Goal: Communication & Community: Answer question/provide support

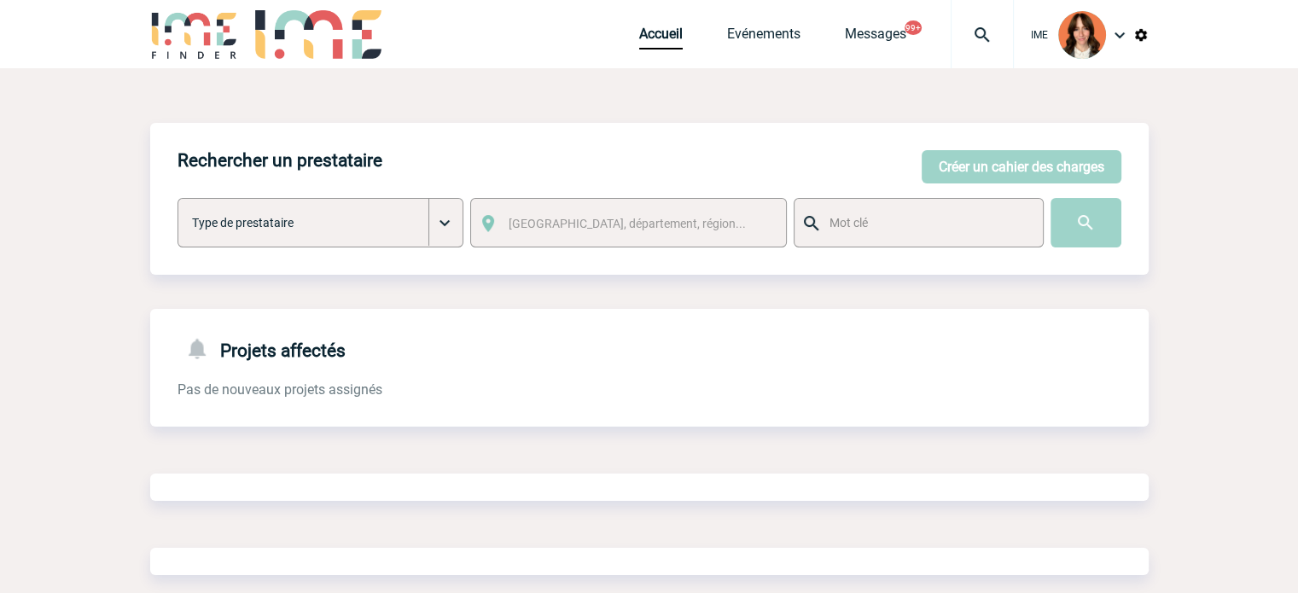
click at [983, 22] on div at bounding box center [982, 34] width 63 height 68
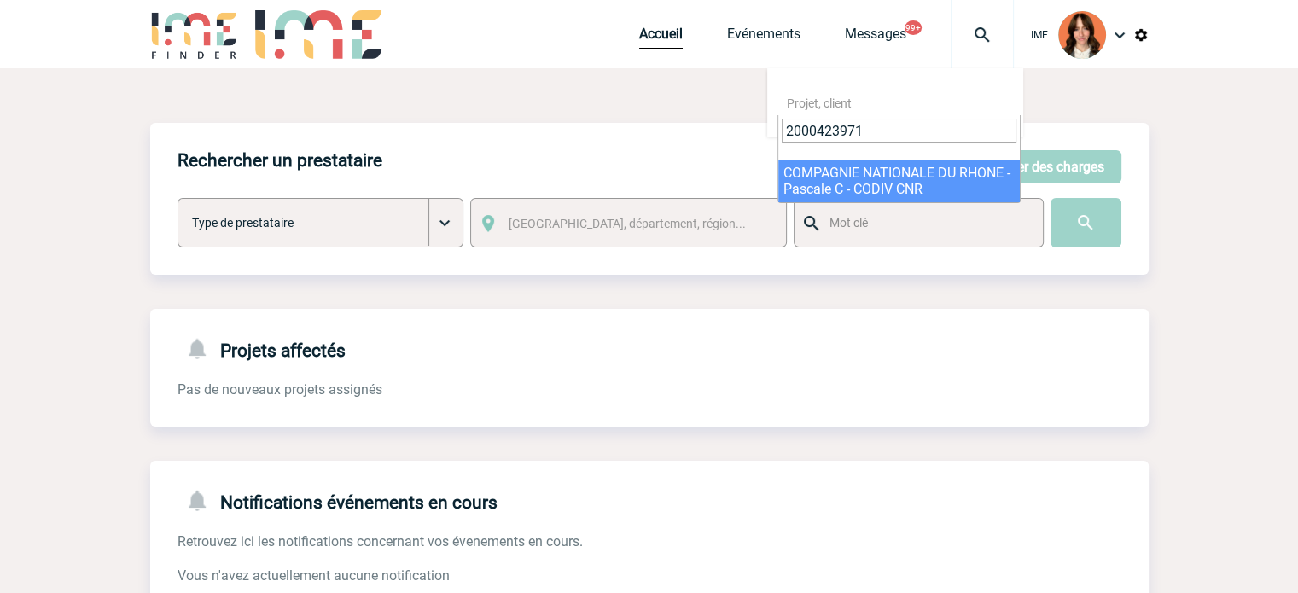
type input "2000423971"
select select "23472"
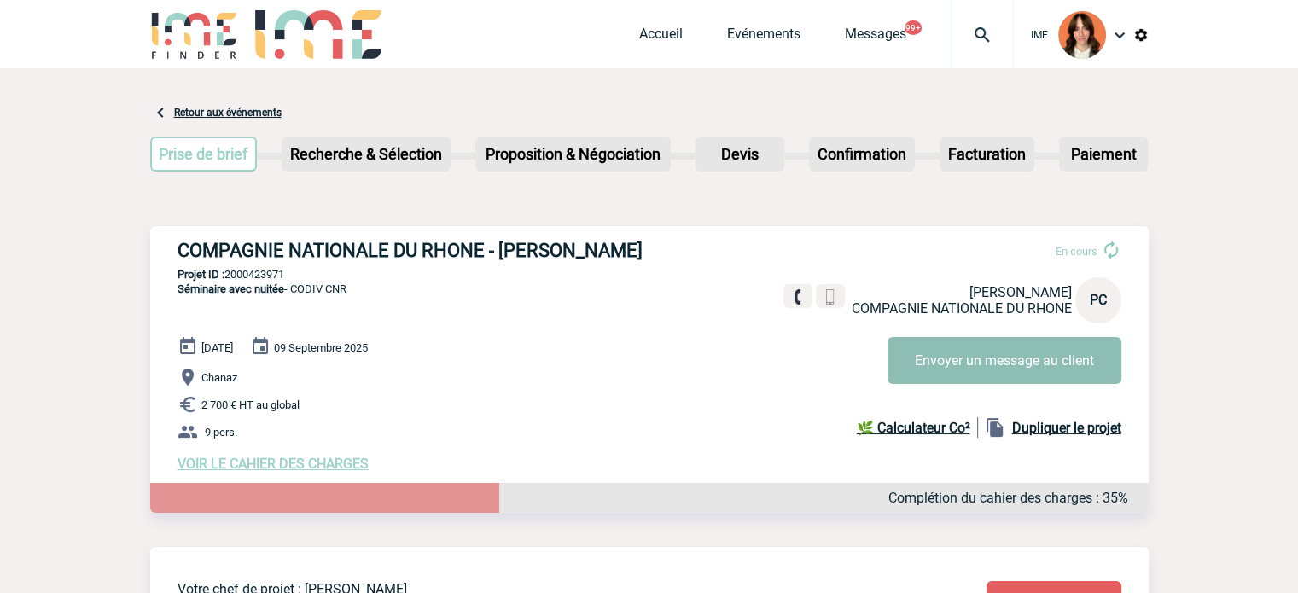
click at [1010, 351] on button "Envoyer un message au client" at bounding box center [1004, 360] width 234 height 47
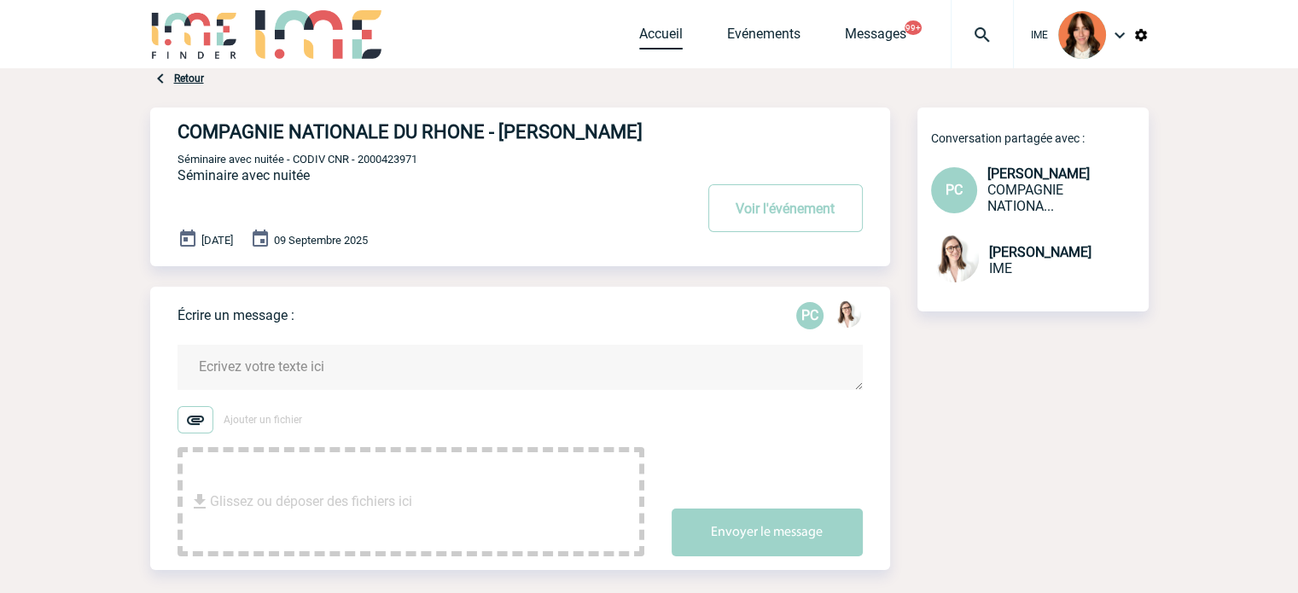
click at [669, 29] on link "Accueil" at bounding box center [661, 38] width 44 height 24
